Goal: Task Accomplishment & Management: Complete application form

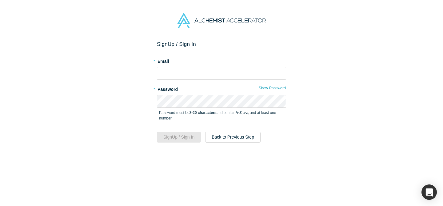
click at [231, 81] on form "Sign Up / Sign In * Email * Password Show Password Password must be 8-20 charac…" at bounding box center [221, 92] width 129 height 102
click at [232, 74] on input "text" at bounding box center [221, 73] width 129 height 13
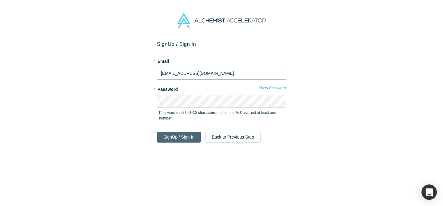
type input "[EMAIL_ADDRESS][DOMAIN_NAME]"
click at [187, 137] on button "Sign Up / Sign In" at bounding box center [179, 137] width 44 height 11
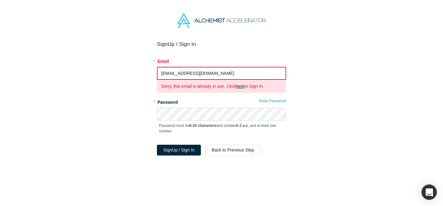
click at [242, 86] on link "here" at bounding box center [240, 86] width 9 height 5
